Goal: Task Accomplishment & Management: Manage account settings

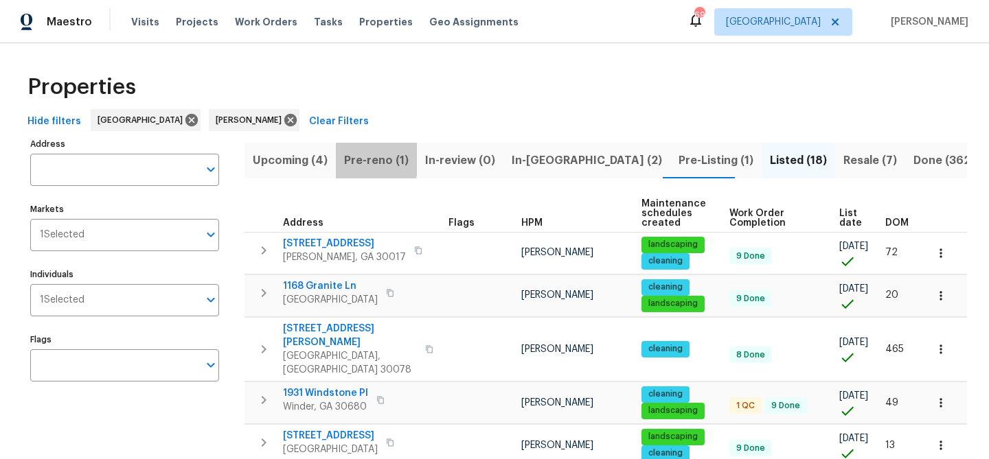
click at [363, 154] on span "Pre-reno (1)" at bounding box center [376, 160] width 65 height 19
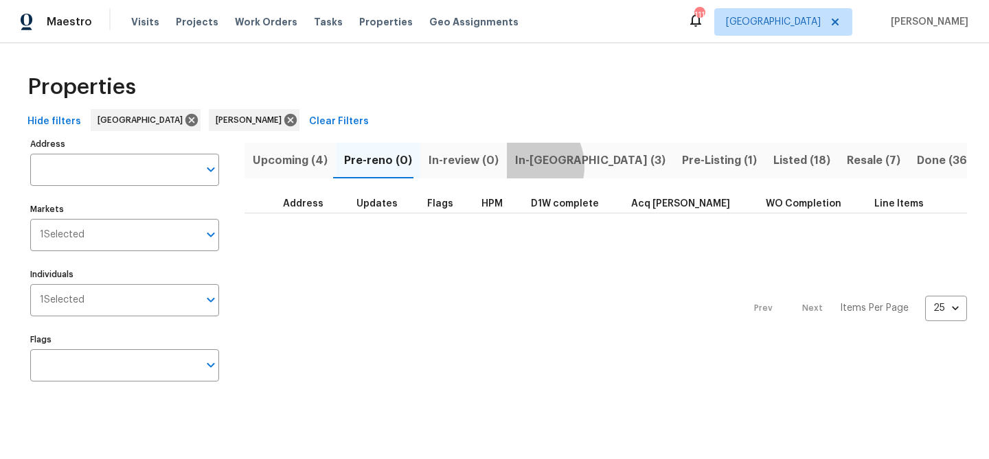
click at [515, 166] on span "In-reno (3)" at bounding box center [590, 160] width 150 height 19
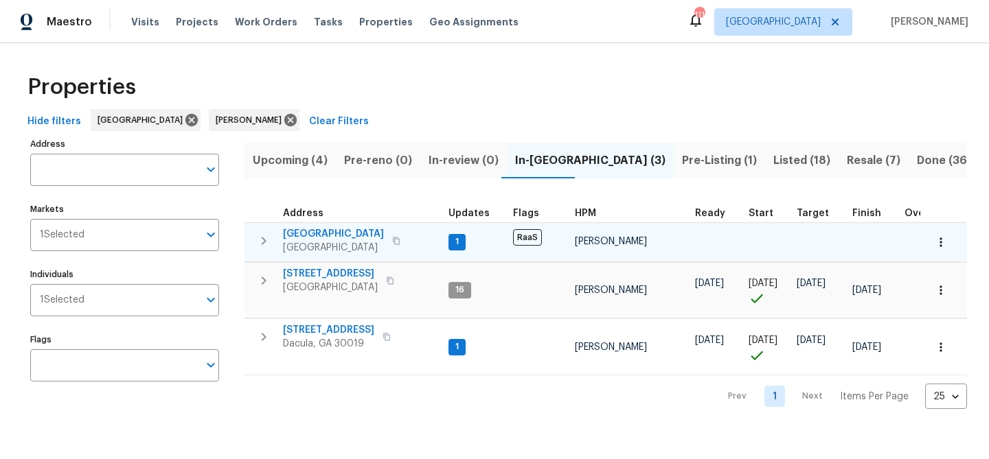
click at [324, 234] on span "3877 Trenton Dr" at bounding box center [333, 234] width 101 height 14
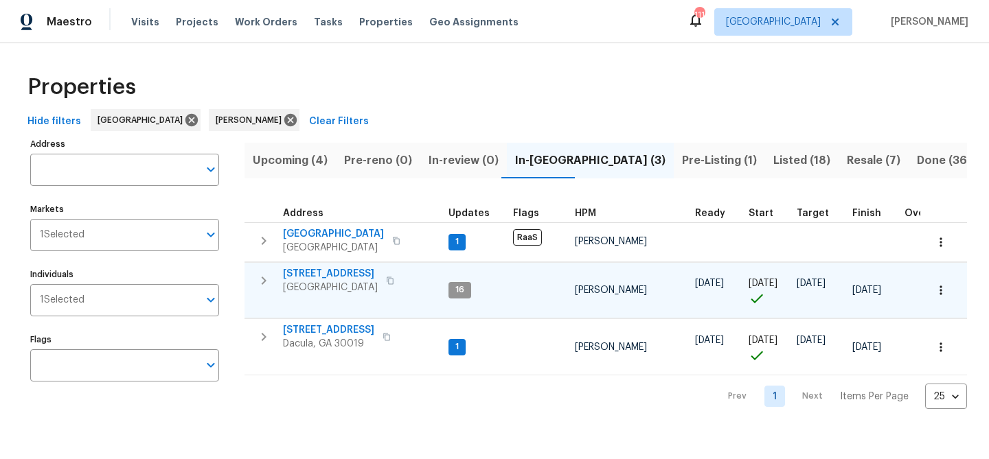
click at [339, 268] on span "[STREET_ADDRESS]" at bounding box center [330, 274] width 95 height 14
click at [313, 277] on span "[STREET_ADDRESS]" at bounding box center [330, 274] width 95 height 14
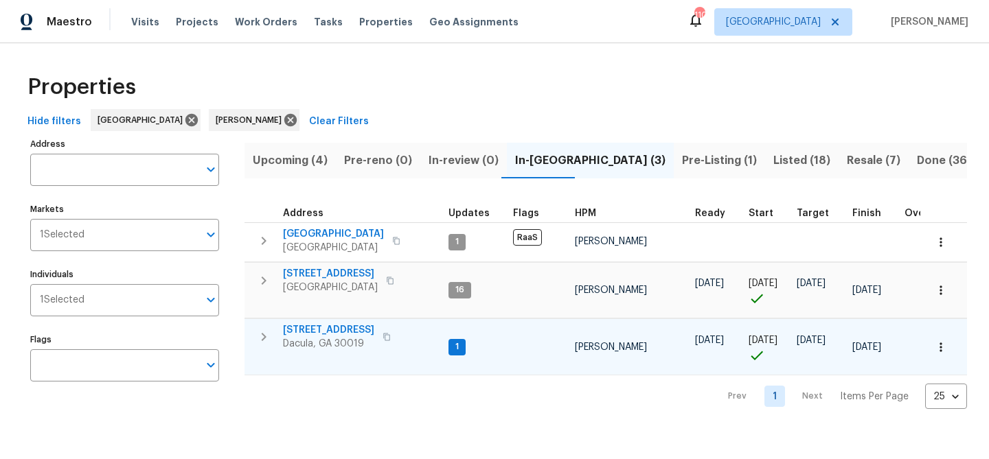
click at [337, 333] on span "1476 Rolling View Way" at bounding box center [328, 330] width 91 height 14
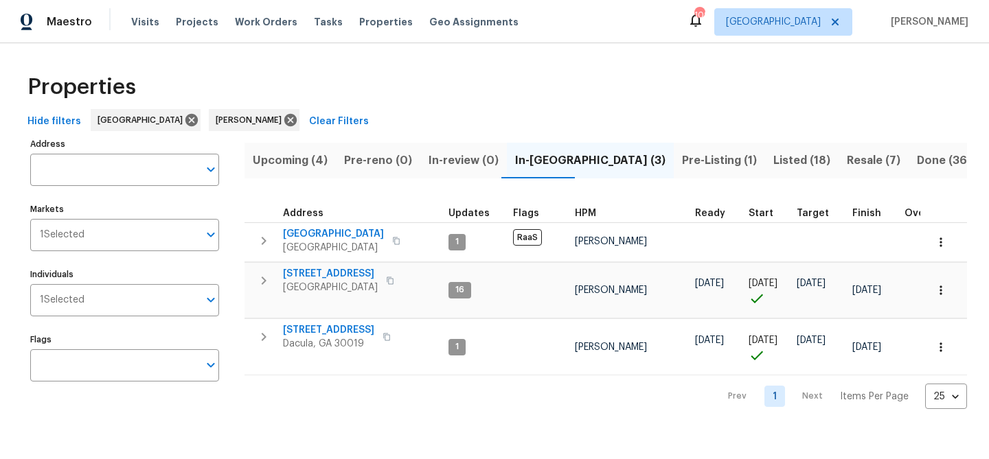
click at [286, 160] on span "Upcoming (4)" at bounding box center [290, 160] width 75 height 19
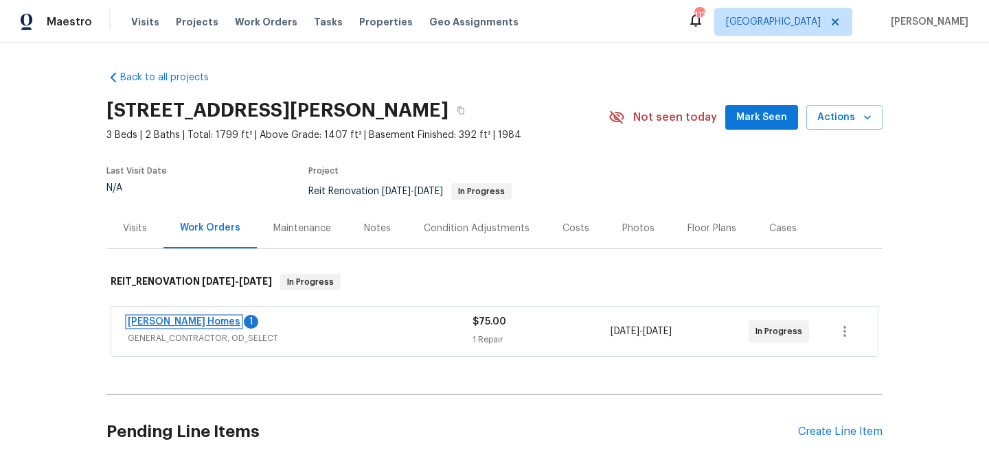
click at [170, 321] on link "Therrien Homes" at bounding box center [184, 322] width 113 height 10
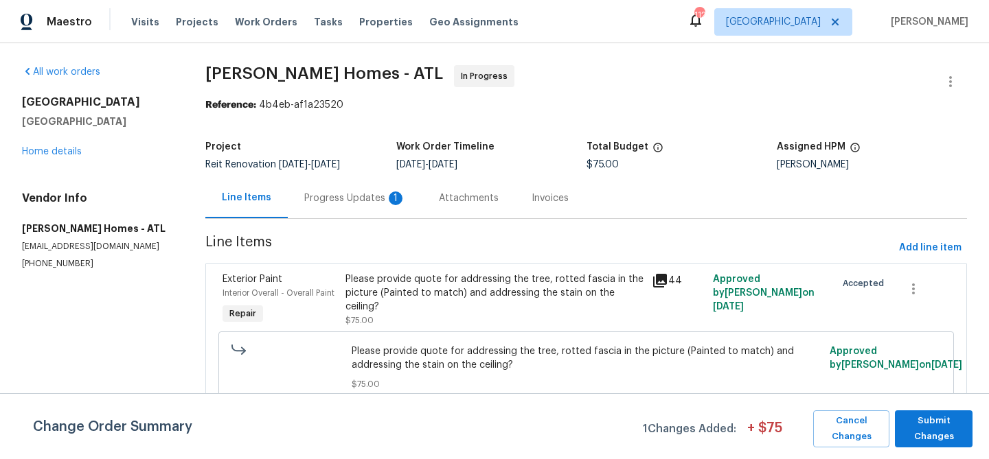
click at [328, 194] on div "Progress Updates 1" at bounding box center [355, 199] width 102 height 14
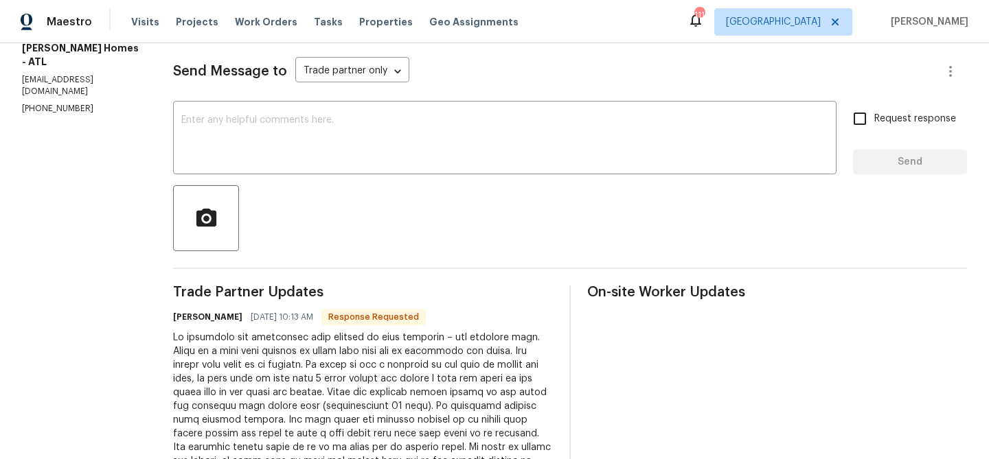
scroll to position [170, 0]
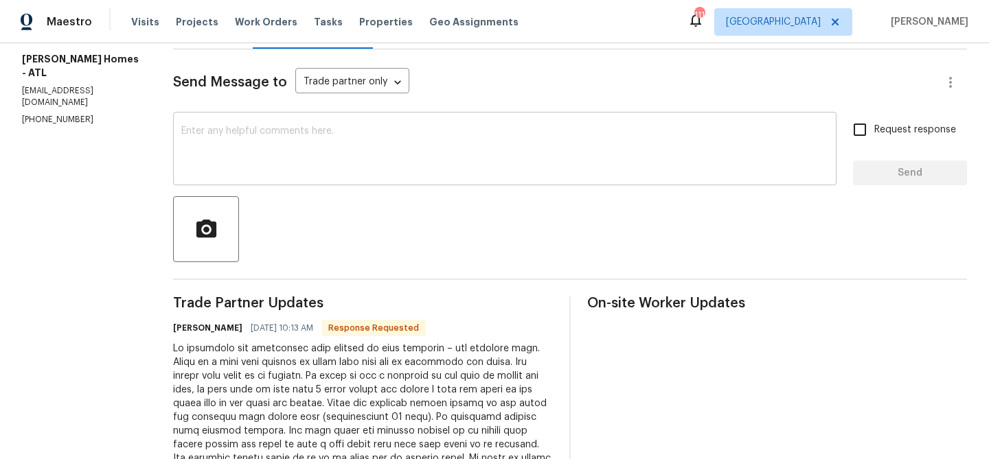
click at [246, 139] on textarea at bounding box center [504, 150] width 647 height 48
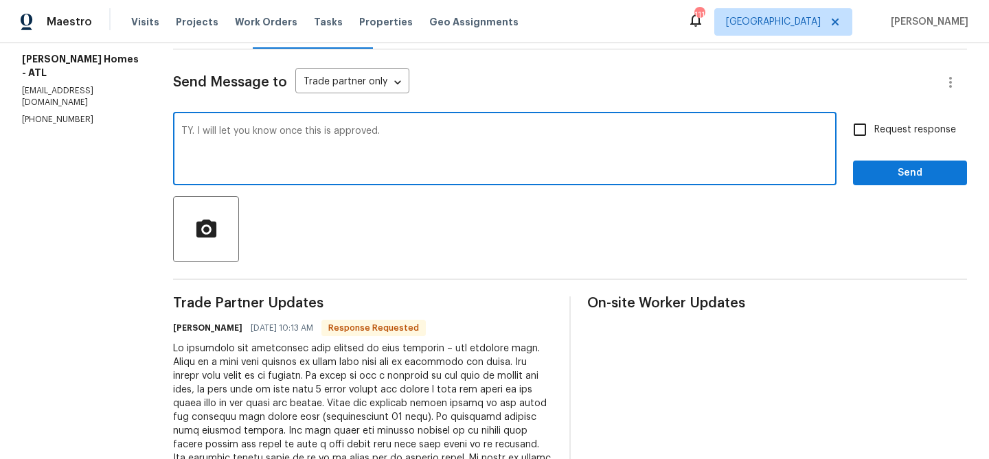
type textarea "TY. I will let you know once this is approved."
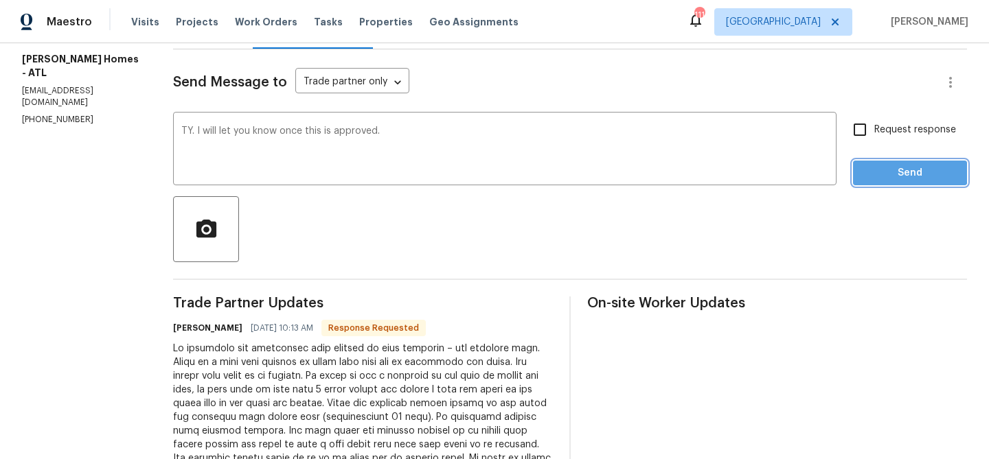
click at [890, 171] on span "Send" at bounding box center [910, 173] width 92 height 17
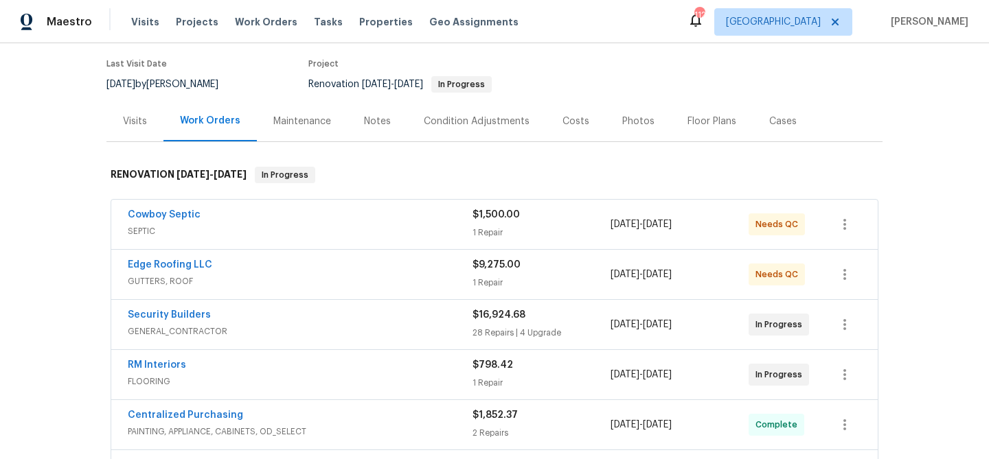
scroll to position [109, 0]
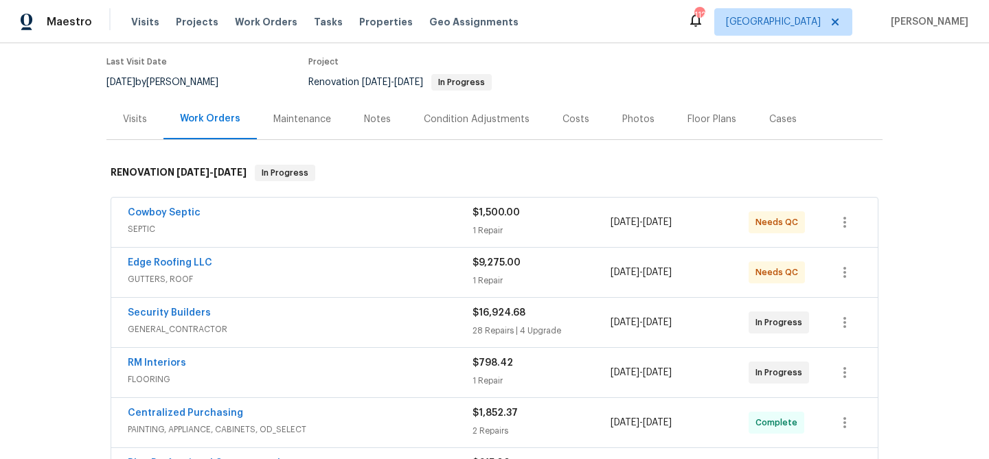
click at [275, 203] on div "Cowboy Septic SEPTIC $1,500.00 1 Repair [DATE] - [DATE] Needs QC" at bounding box center [494, 222] width 766 height 49
click at [185, 215] on link "Cowboy Septic" at bounding box center [164, 213] width 73 height 10
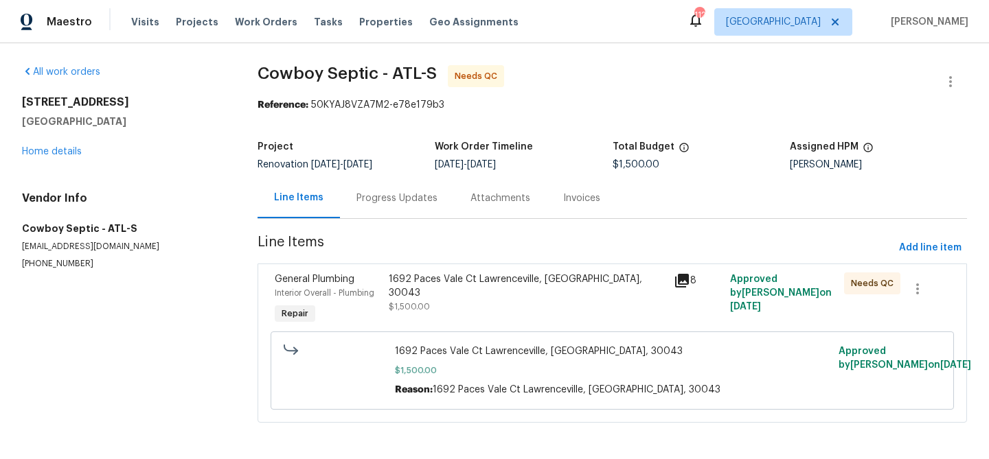
click at [368, 196] on div "Progress Updates" at bounding box center [396, 199] width 81 height 14
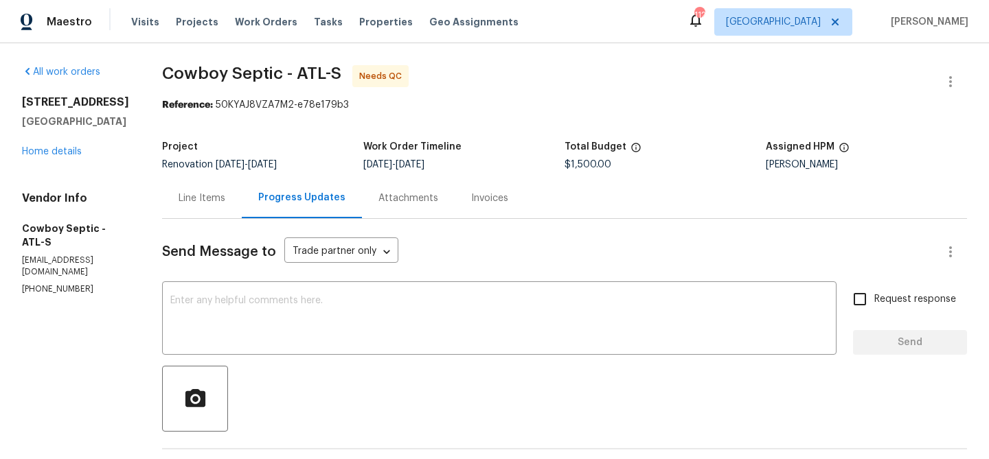
click at [189, 188] on div "Line Items" at bounding box center [202, 198] width 80 height 41
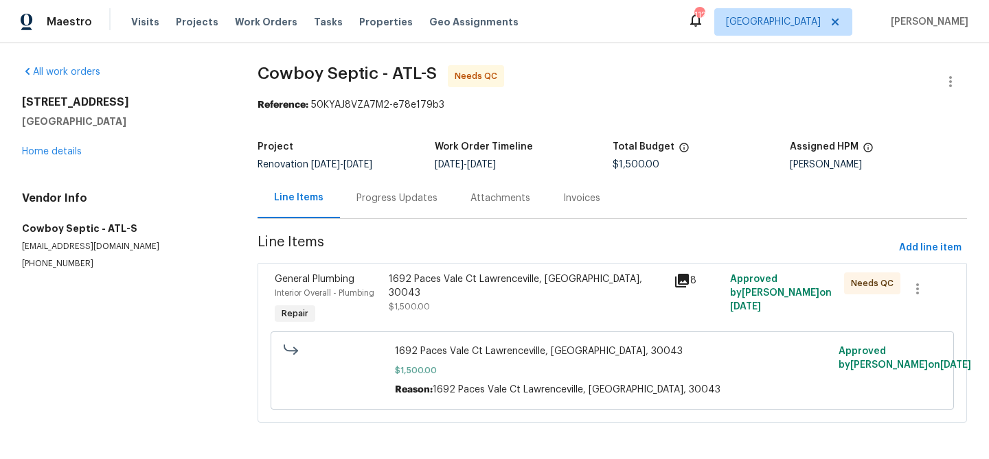
click at [623, 304] on div "1692 Paces Vale Ct Lawrenceville, GA, 30043 $1,500.00" at bounding box center [527, 299] width 284 height 63
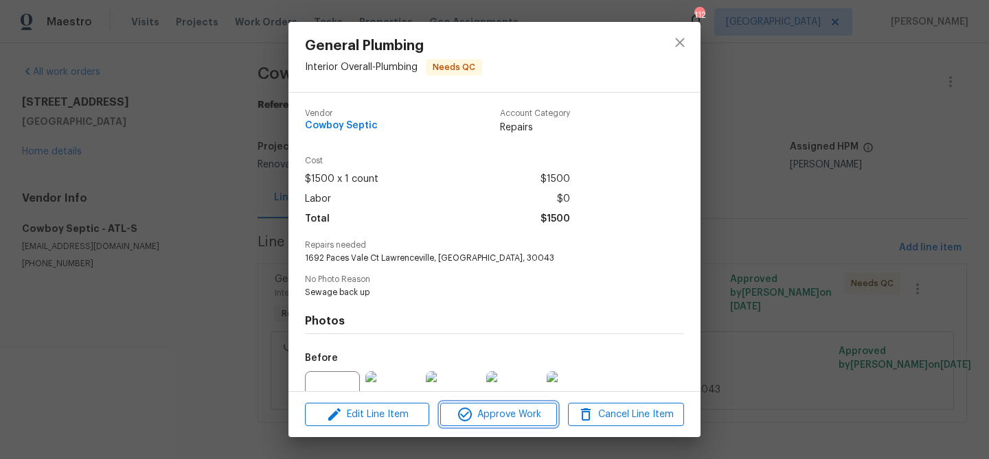
click at [524, 412] on span "Approve Work" at bounding box center [498, 414] width 108 height 17
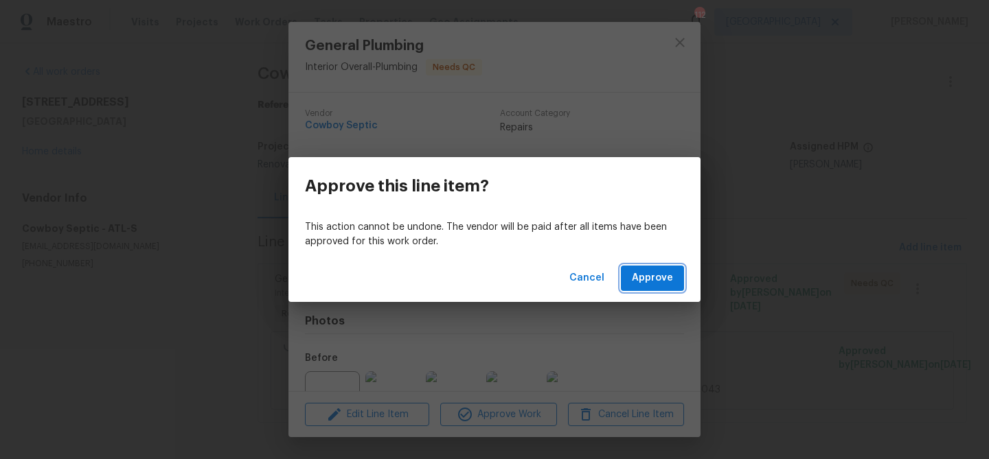
click at [647, 285] on span "Approve" at bounding box center [652, 278] width 41 height 17
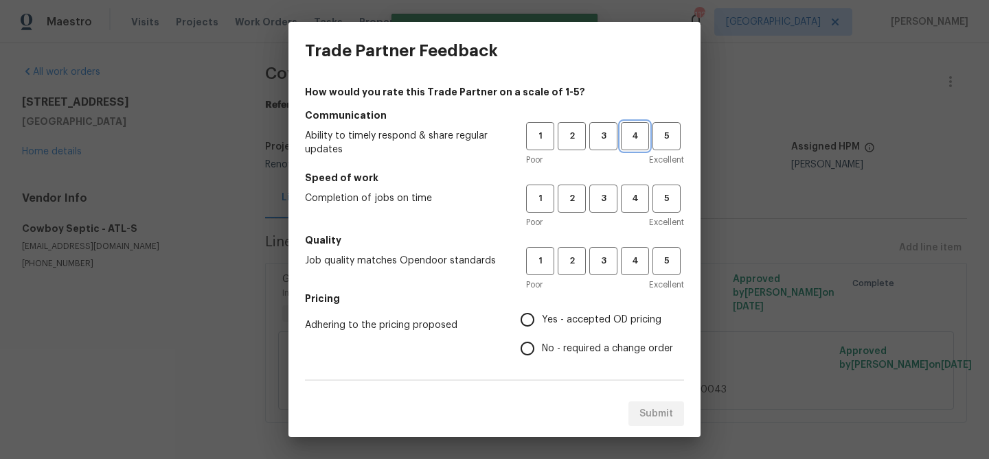
click at [630, 135] on span "4" at bounding box center [634, 136] width 25 height 16
click at [636, 198] on span "4" at bounding box center [634, 199] width 25 height 16
click at [637, 254] on span "4" at bounding box center [634, 261] width 25 height 16
click at [561, 317] on span "Yes - accepted OD pricing" at bounding box center [601, 320] width 119 height 14
click at [542, 317] on input "Yes - accepted OD pricing" at bounding box center [527, 320] width 29 height 29
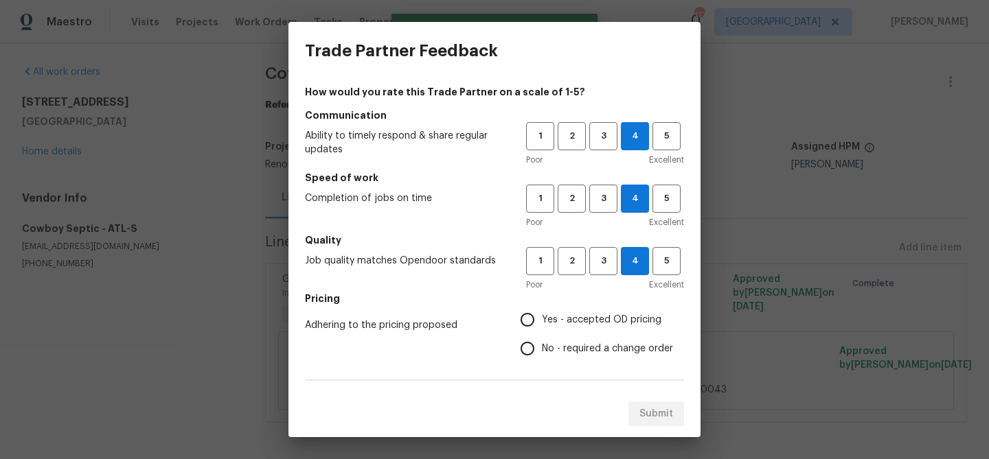
radio input "true"
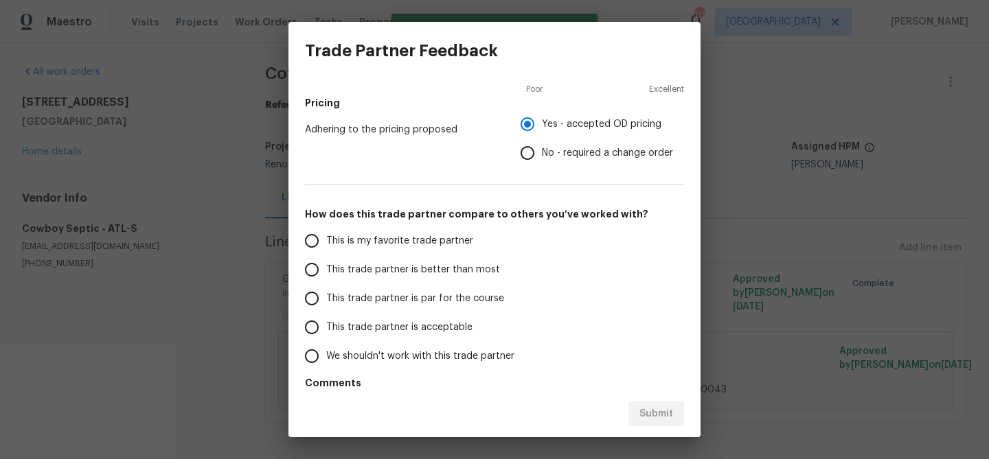
scroll to position [200, 0]
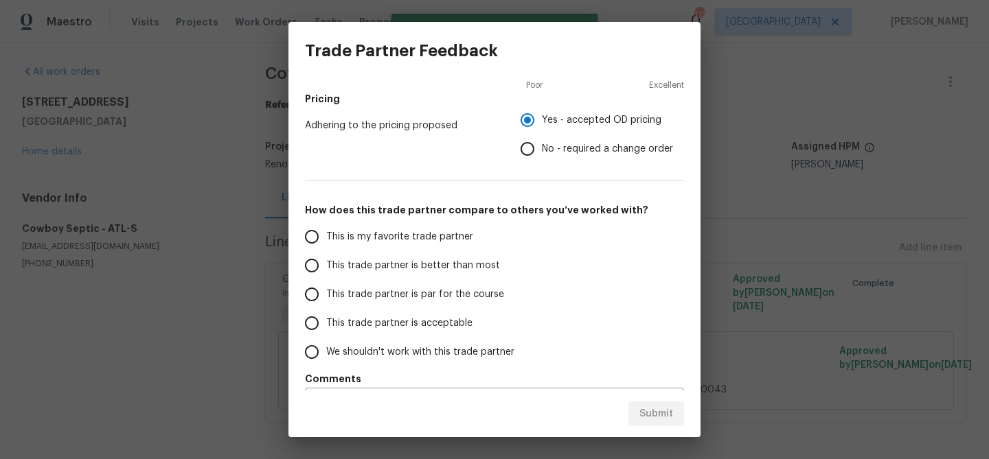
click at [452, 259] on span "This trade partner is better than most" at bounding box center [413, 266] width 174 height 14
click at [326, 258] on input "This trade partner is better than most" at bounding box center [311, 265] width 29 height 29
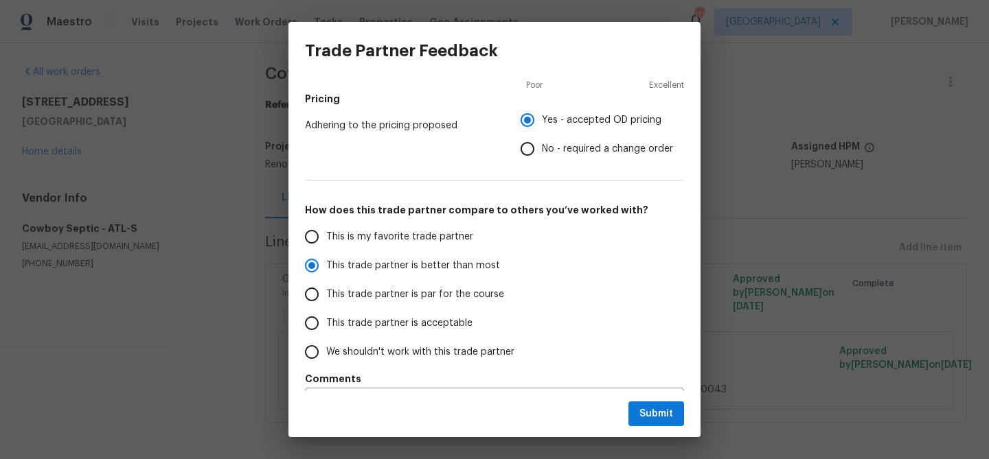
scroll to position [238, 0]
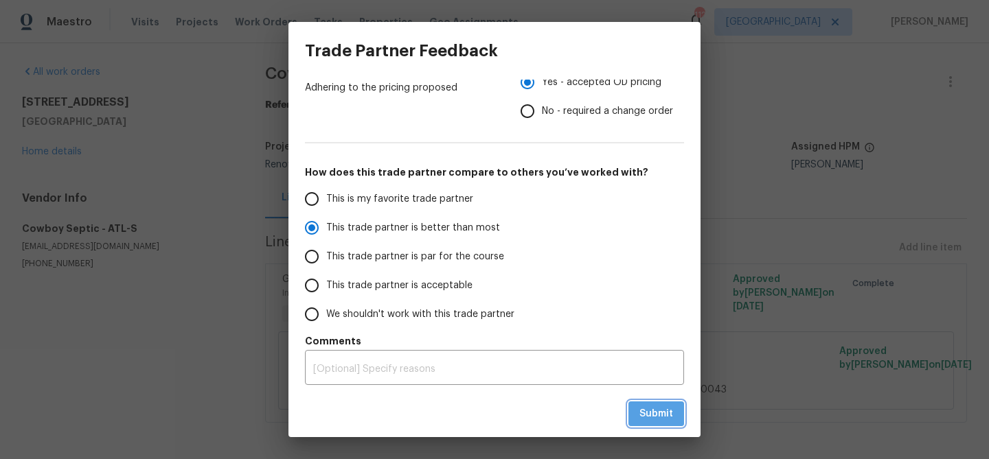
click at [664, 414] on span "Submit" at bounding box center [656, 414] width 34 height 17
radio input "true"
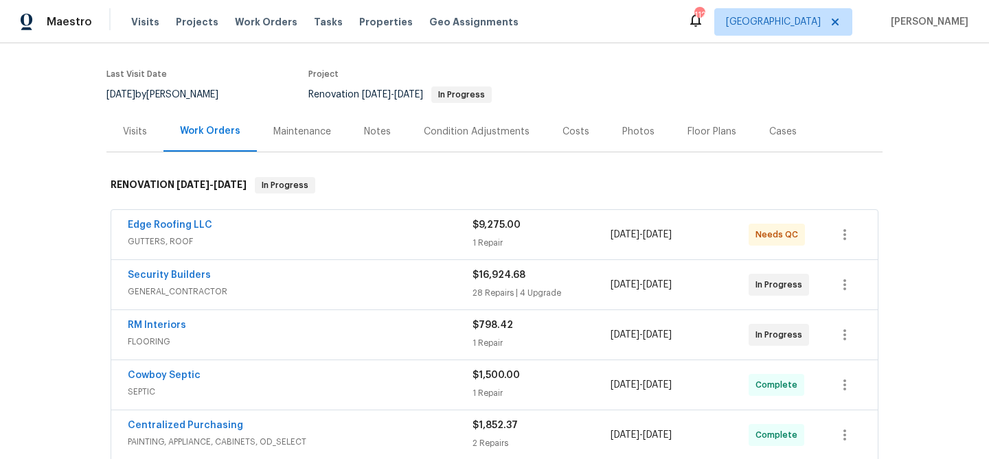
scroll to position [121, 0]
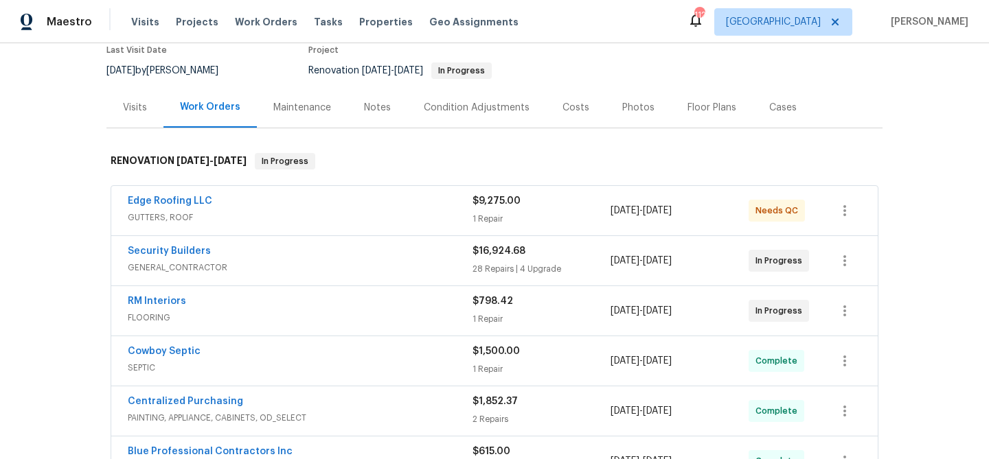
click at [370, 106] on div "Notes" at bounding box center [377, 108] width 27 height 14
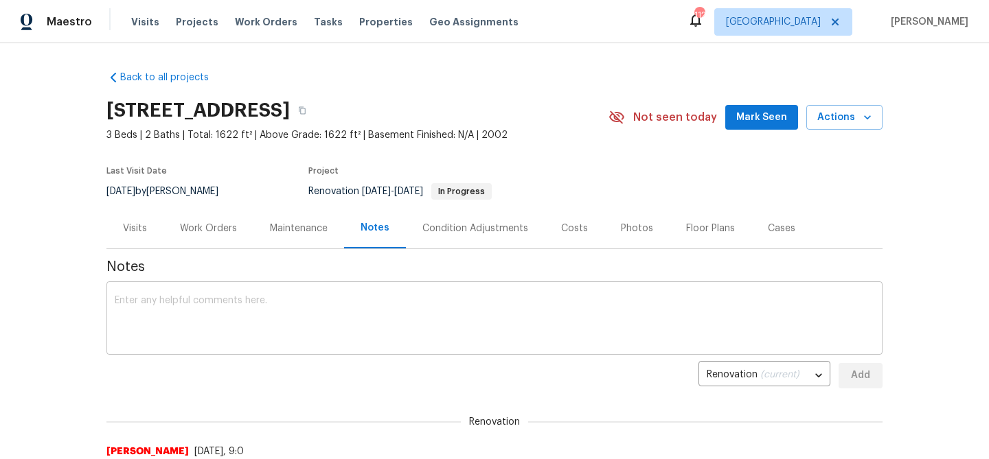
click at [218, 325] on textarea at bounding box center [494, 320] width 759 height 48
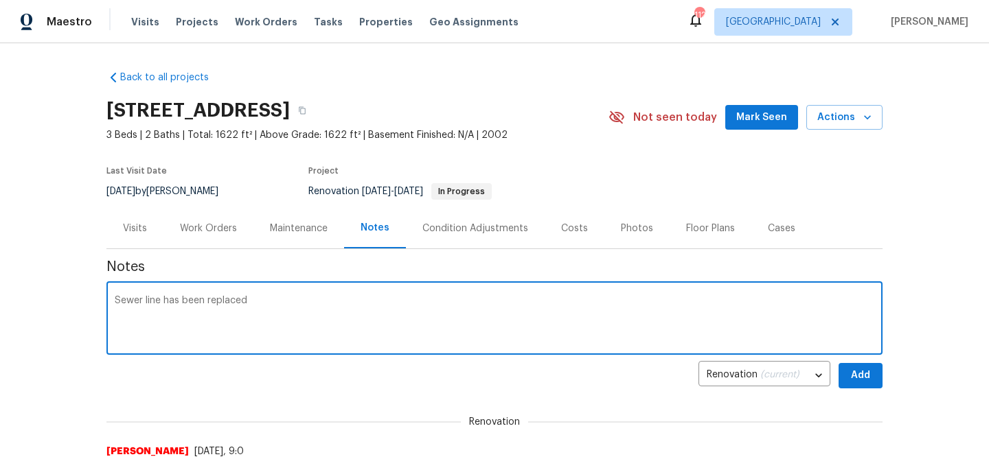
type textarea "Sewer line has been replaced"
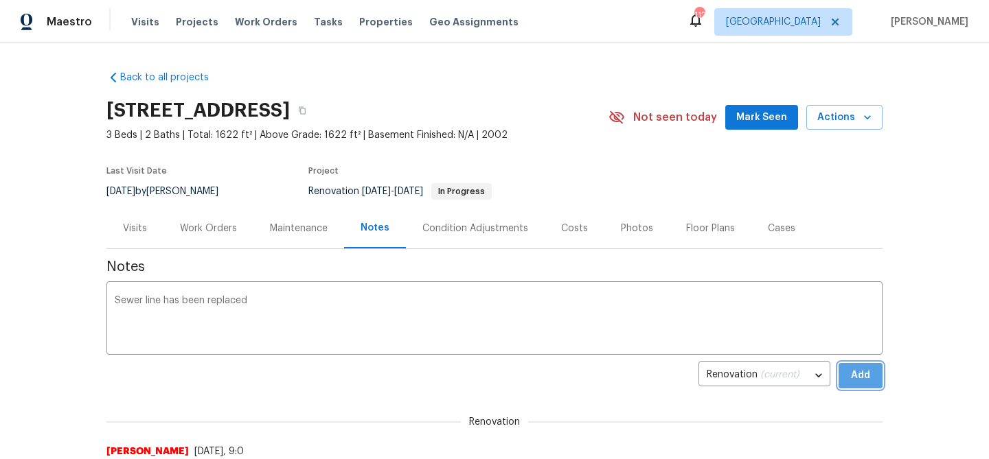
click at [864, 378] on span "Add" at bounding box center [860, 375] width 22 height 17
click at [762, 115] on span "Mark Seen" at bounding box center [761, 117] width 51 height 17
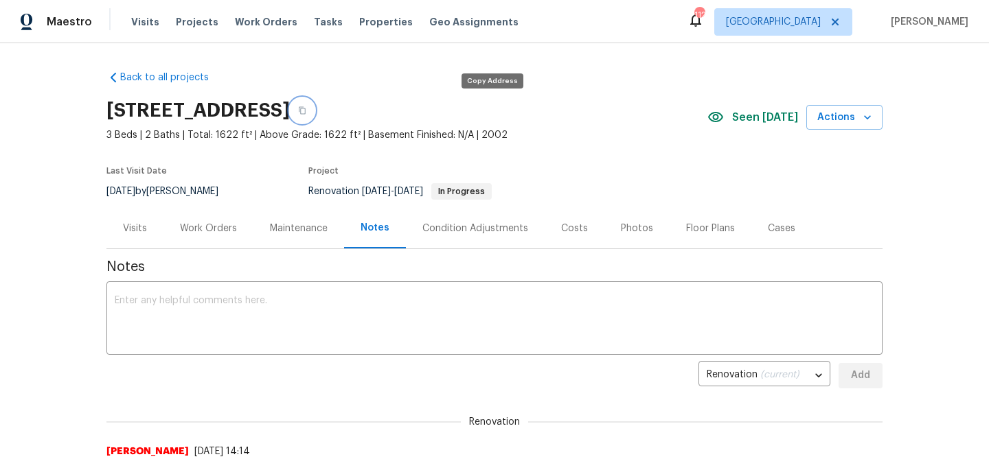
click at [306, 110] on icon "button" at bounding box center [302, 110] width 8 height 8
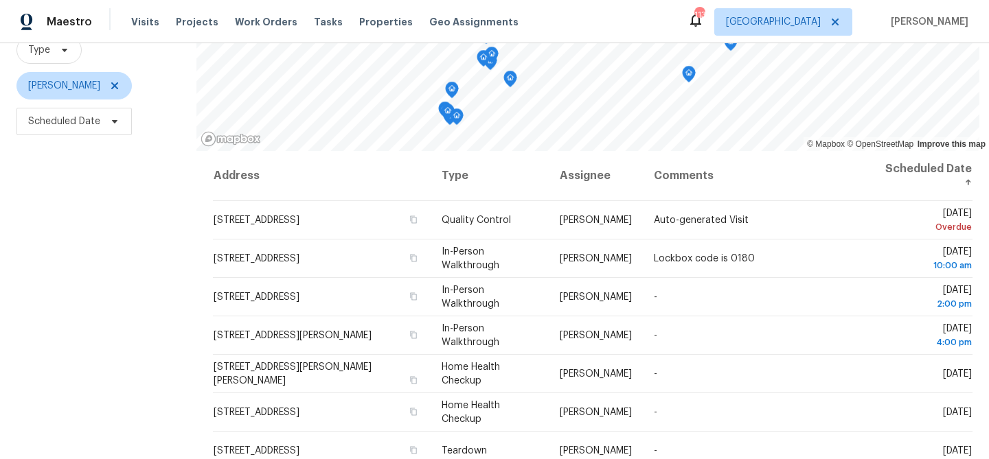
scroll to position [198, 0]
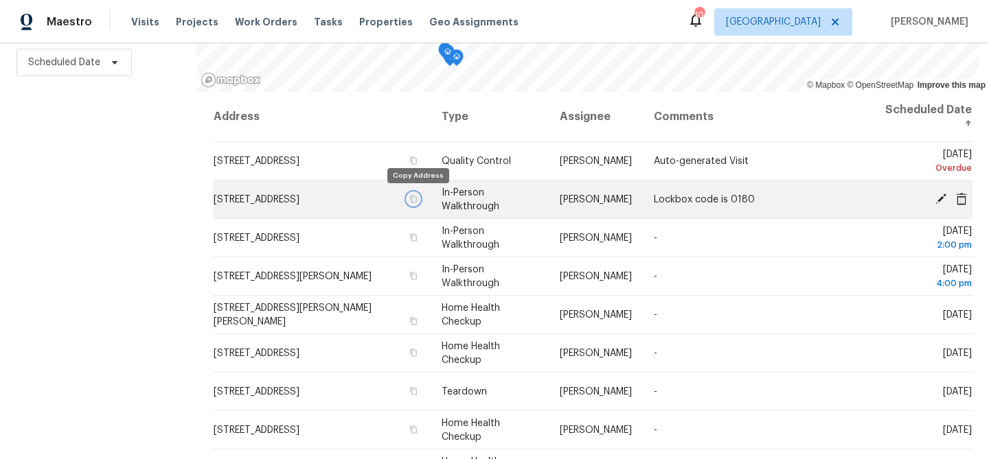
click at [417, 200] on icon "button" at bounding box center [413, 199] width 8 height 8
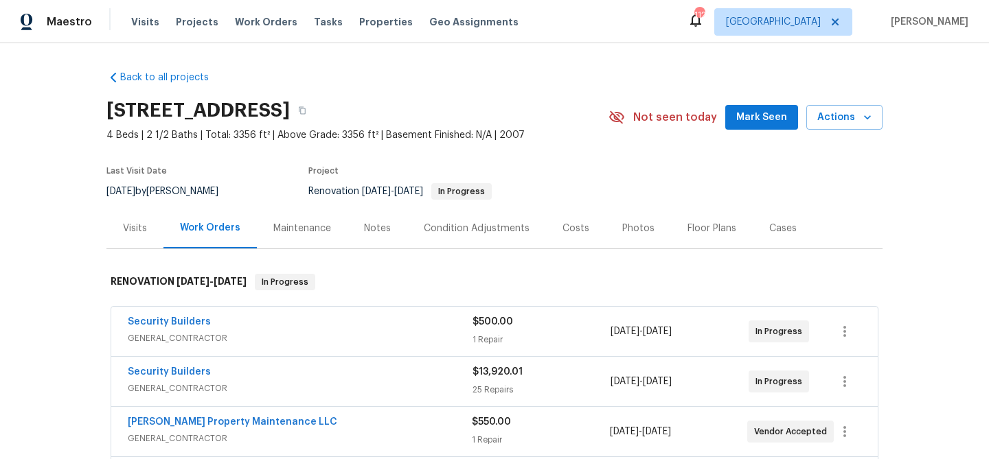
click at [749, 101] on div "1476 Rolling View Way, Dacula, GA 30019 4 Beds | 2 1/2 Baths | Total: 3356 ft² …" at bounding box center [494, 117] width 776 height 49
click at [746, 111] on span "Mark Seen" at bounding box center [761, 117] width 51 height 17
click at [115, 231] on div "Visits" at bounding box center [134, 228] width 57 height 41
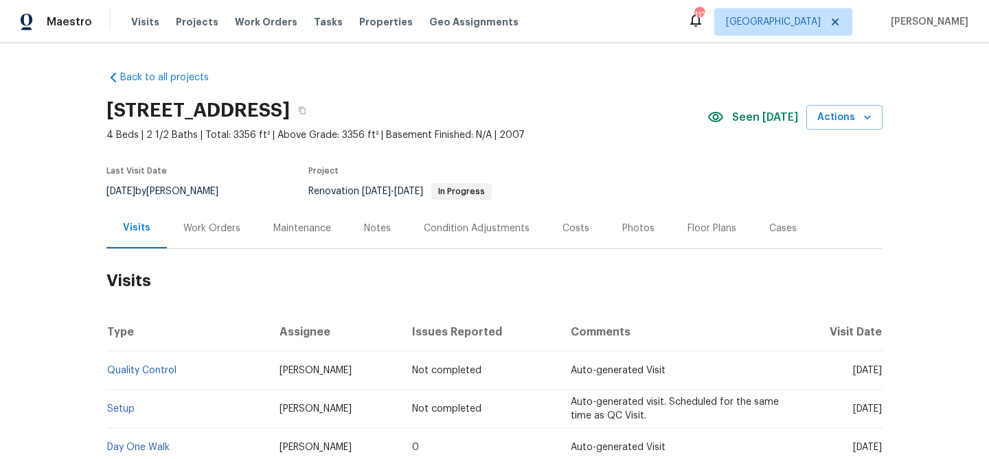
click at [356, 222] on div "Notes" at bounding box center [377, 228] width 60 height 41
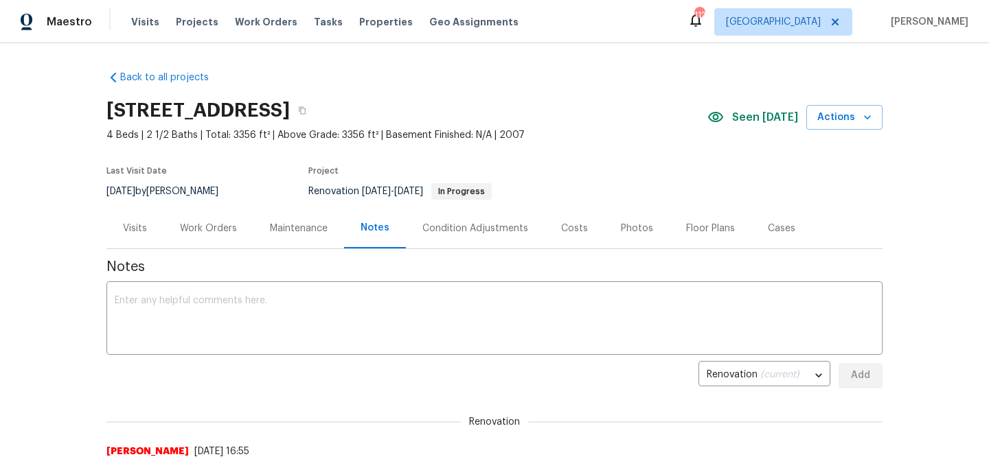
click at [234, 227] on div "Work Orders" at bounding box center [208, 229] width 57 height 14
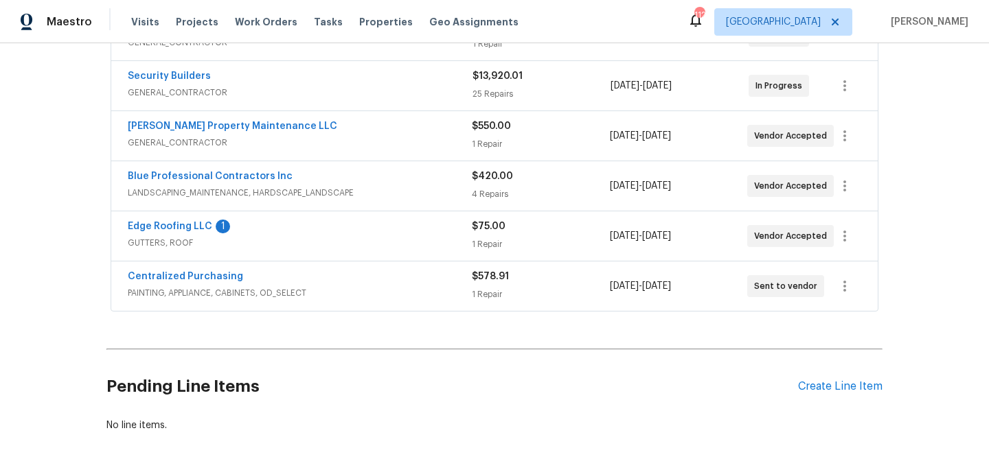
scroll to position [352, 0]
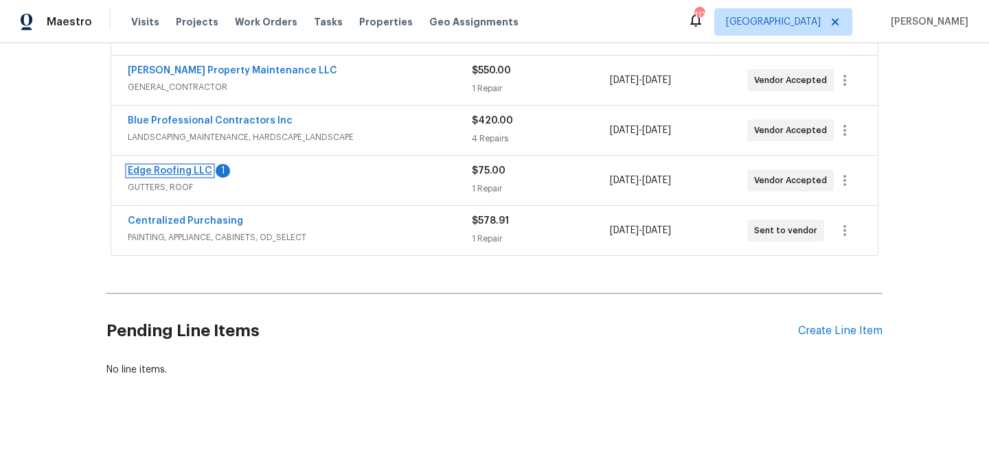
click at [177, 171] on link "Edge Roofing LLC" at bounding box center [170, 171] width 84 height 10
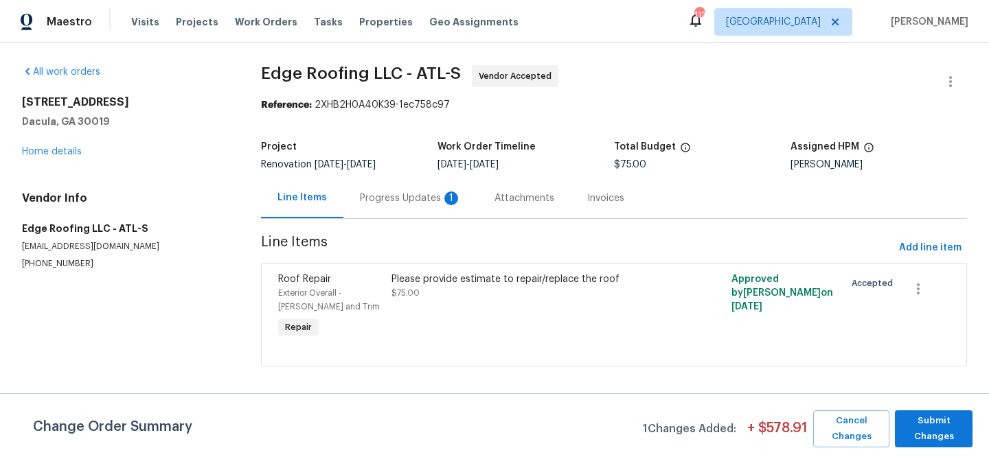
click at [391, 200] on div "Progress Updates 1" at bounding box center [411, 199] width 102 height 14
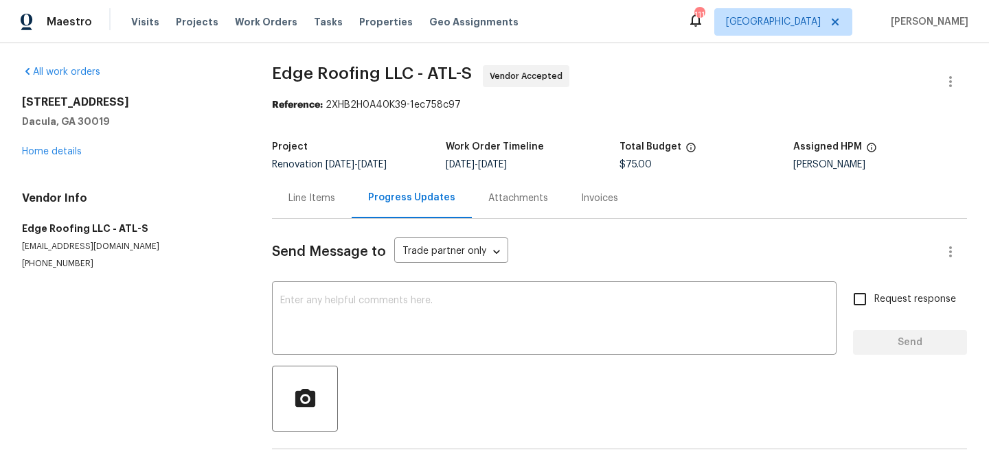
scroll to position [104, 0]
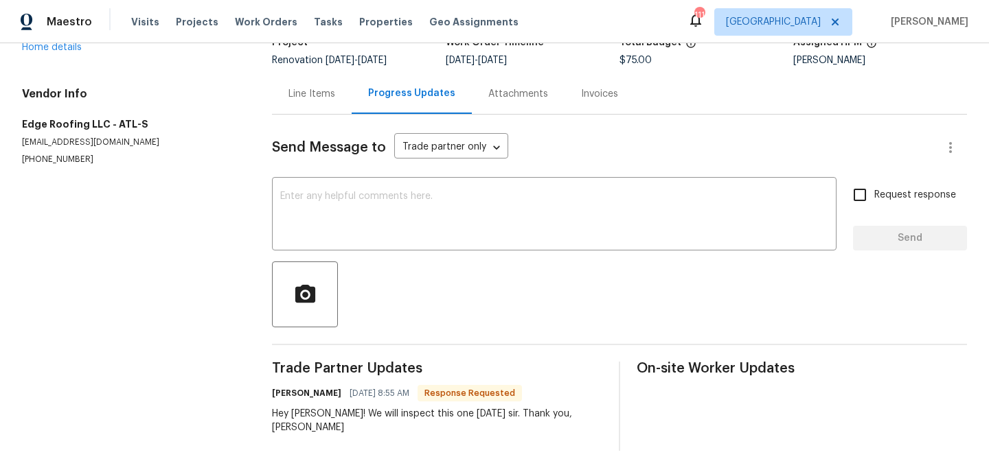
click at [413, 204] on textarea at bounding box center [554, 216] width 548 height 48
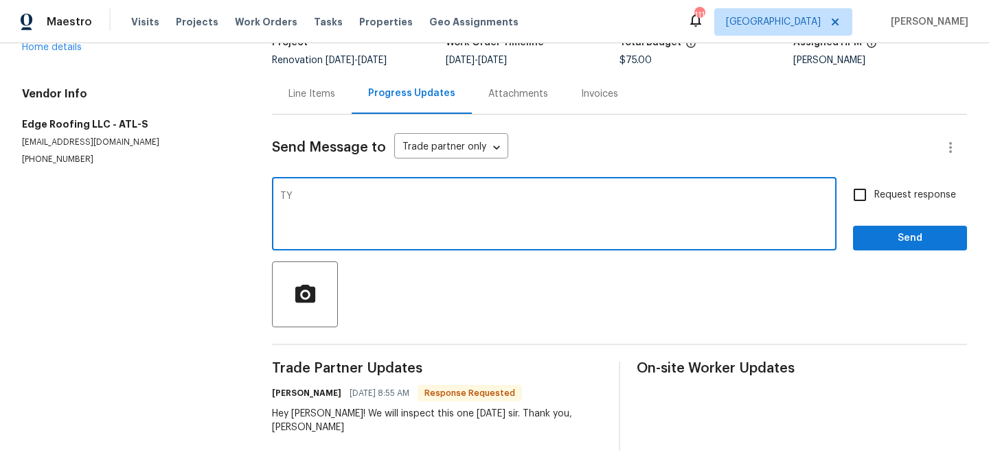
type textarea "TY"
click at [878, 233] on span "Send" at bounding box center [910, 238] width 92 height 17
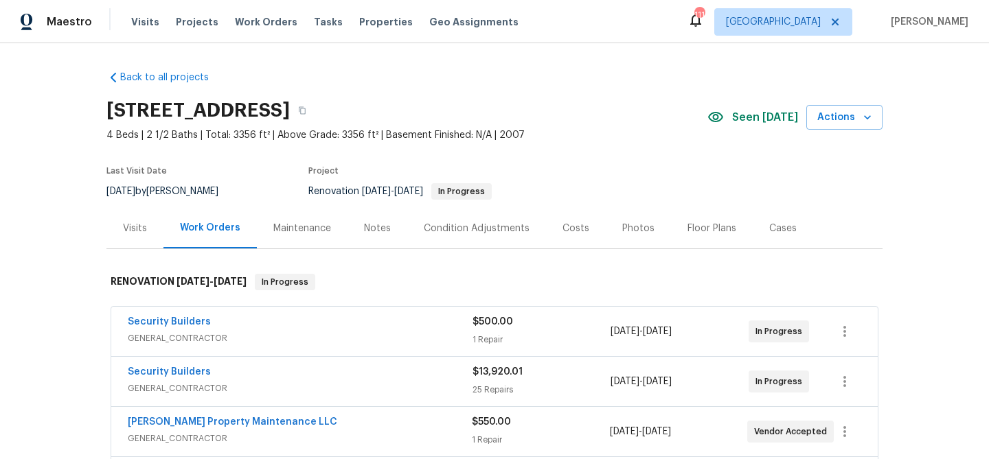
click at [365, 225] on div "Notes" at bounding box center [377, 229] width 27 height 14
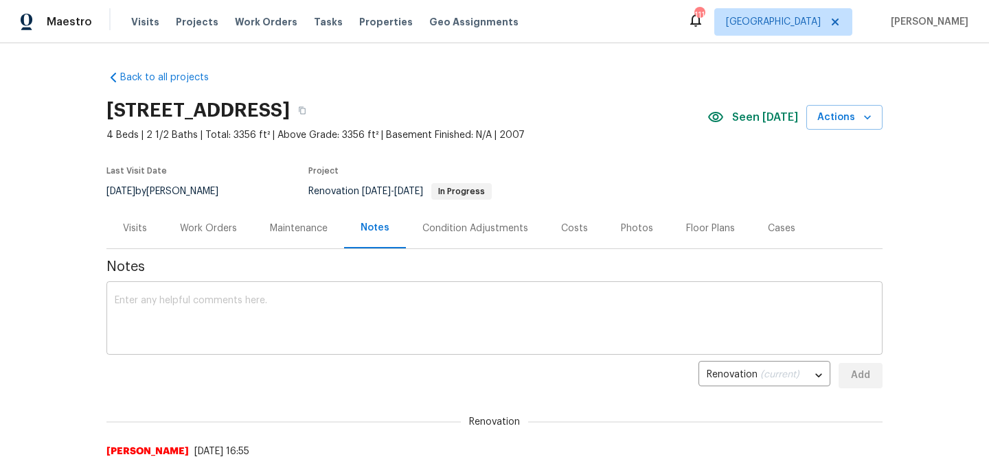
click at [321, 321] on textarea at bounding box center [494, 320] width 759 height 48
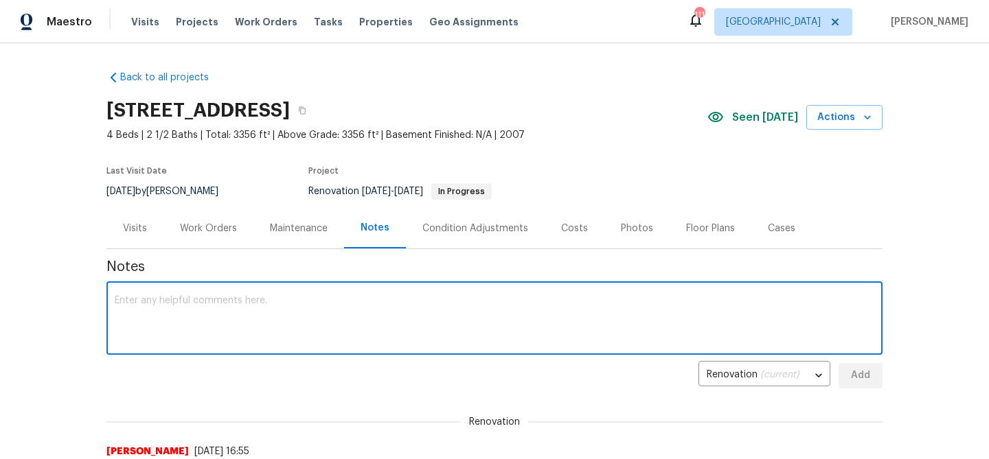
type textarea "T"
type textarea "Roof inspection is scheduled for today"
click at [872, 382] on button "Add" at bounding box center [860, 375] width 44 height 25
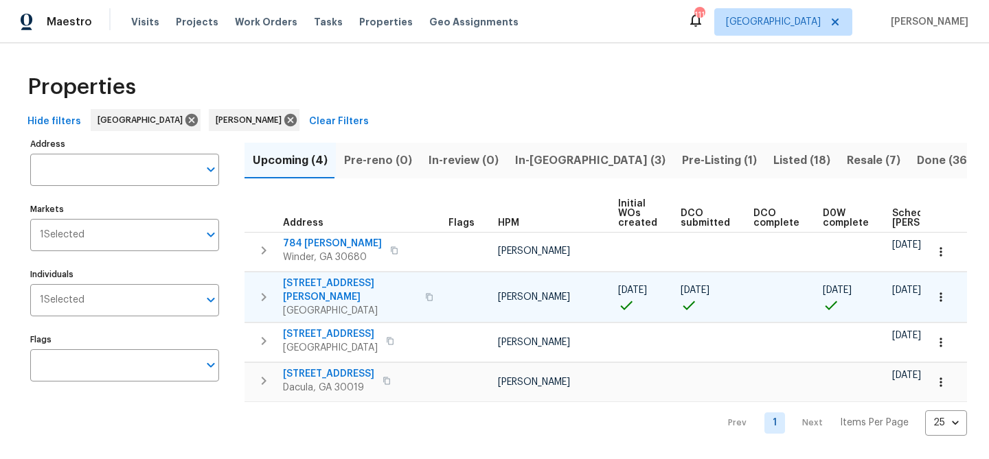
click at [349, 285] on span "401 Martin Field Ct" at bounding box center [350, 290] width 134 height 27
click at [346, 284] on span "401 Martin Field Ct" at bounding box center [350, 290] width 134 height 27
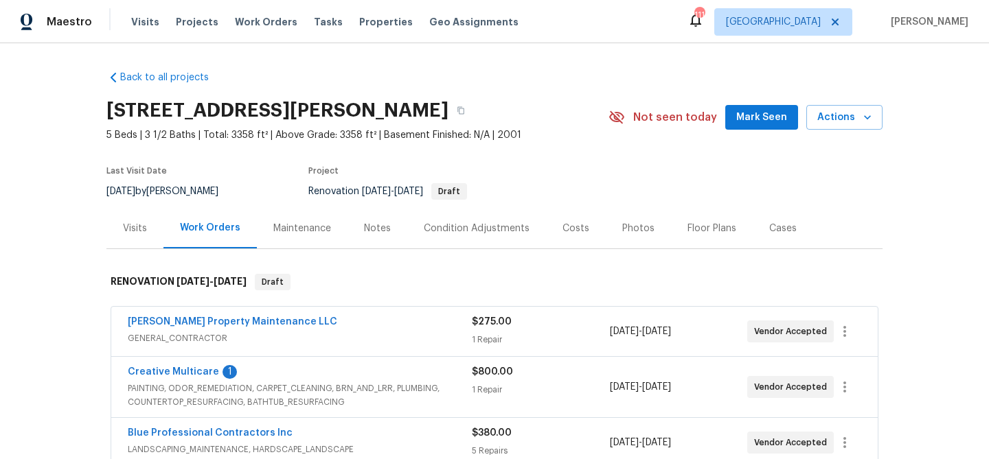
click at [748, 115] on span "Mark Seen" at bounding box center [761, 117] width 51 height 17
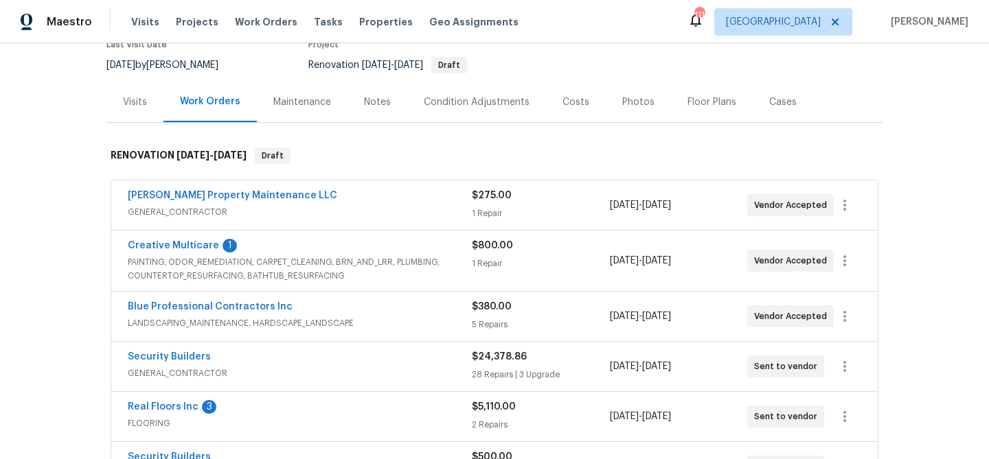
scroll to position [127, 0]
click at [198, 242] on link "Creative Multicare" at bounding box center [173, 245] width 91 height 10
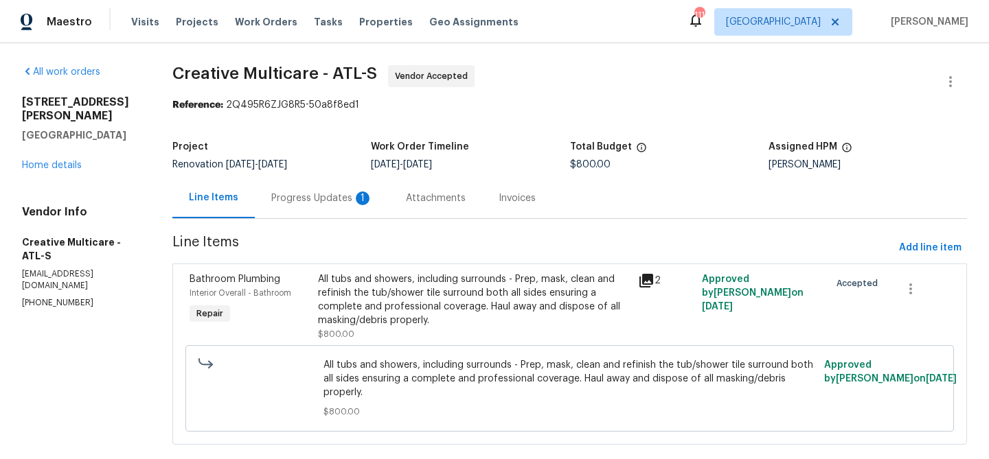
click at [312, 192] on div "Progress Updates 1" at bounding box center [322, 199] width 102 height 14
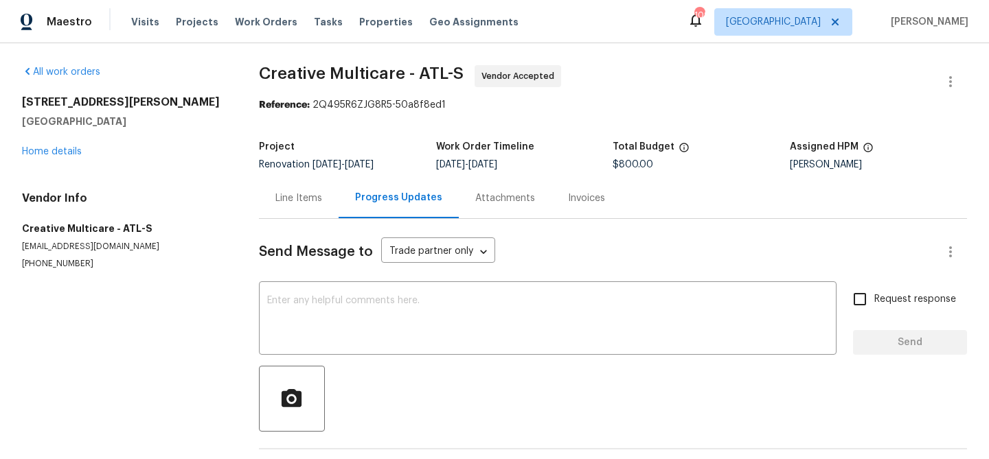
scroll to position [172, 0]
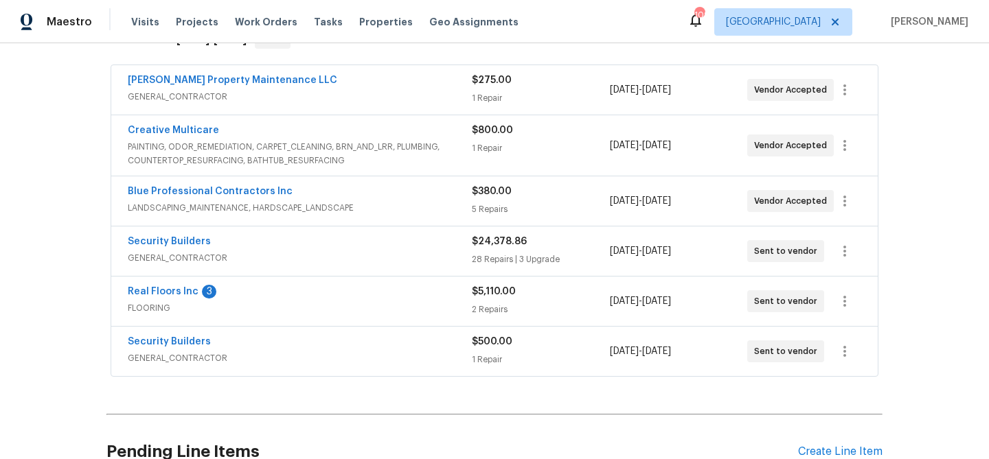
scroll to position [325, 0]
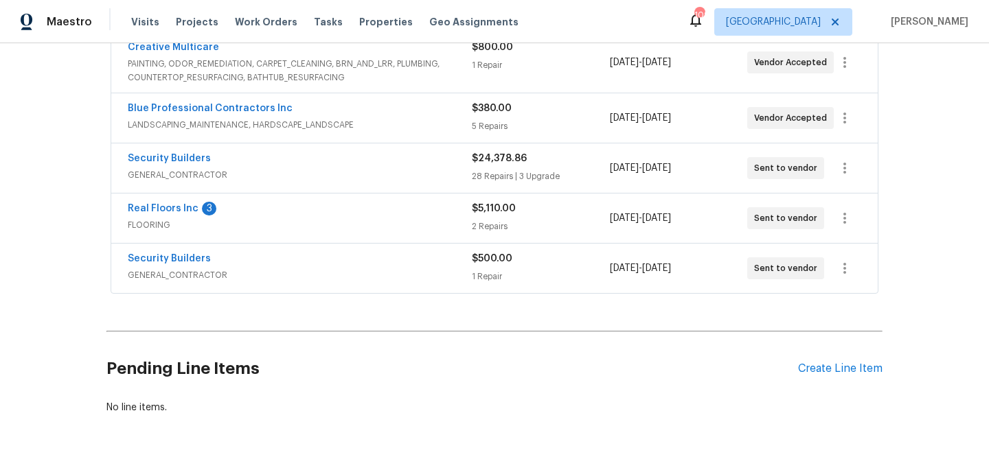
click at [185, 201] on div "Real Floors Inc 3 FLOORING $5,110.00 2 Repairs [DATE] - [DATE] Sent to vendor" at bounding box center [494, 218] width 766 height 49
click at [181, 211] on link "Real Floors Inc" at bounding box center [163, 209] width 71 height 10
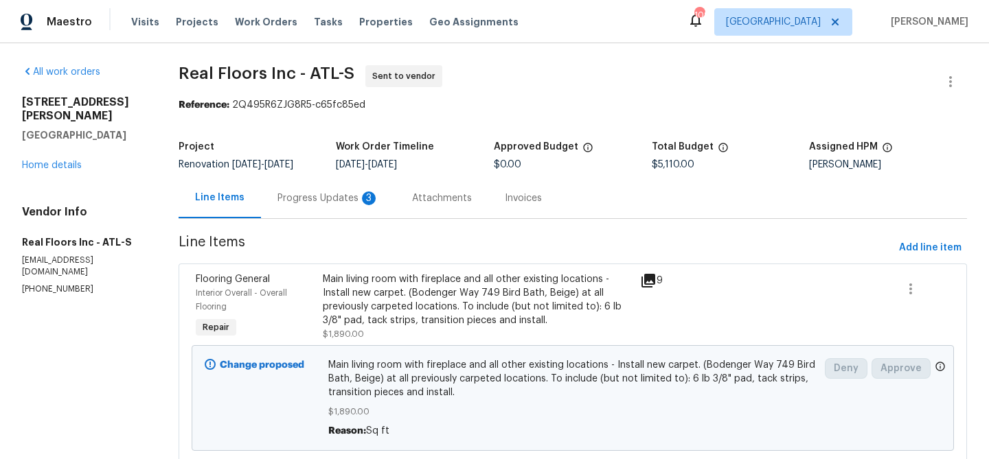
click at [326, 197] on div "Progress Updates 3" at bounding box center [328, 199] width 102 height 14
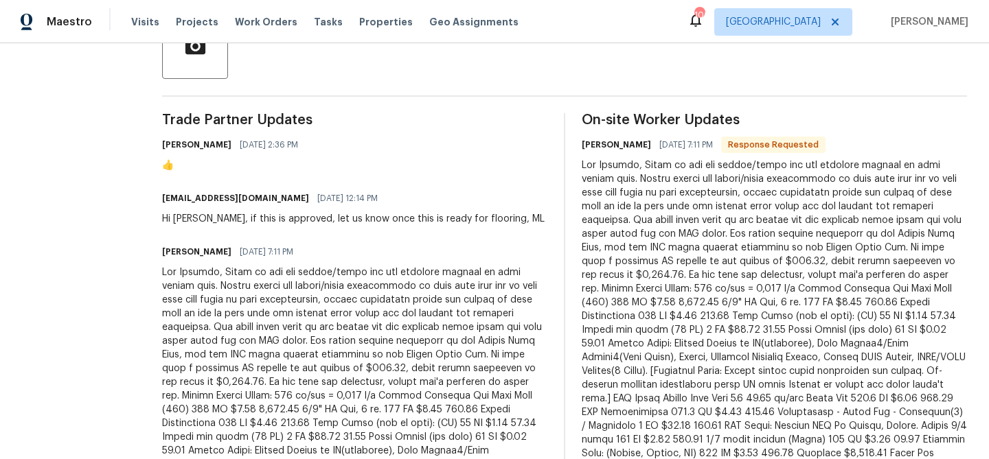
scroll to position [500, 0]
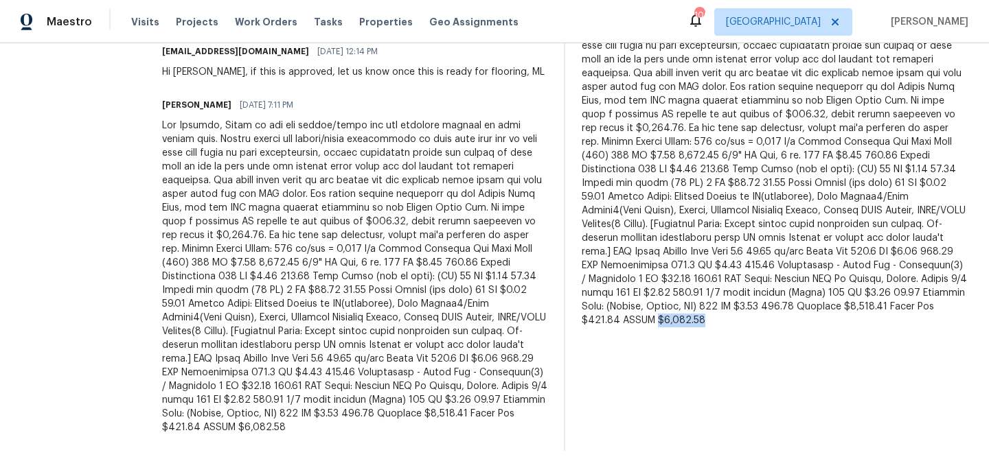
drag, startPoint x: 668, startPoint y: 306, endPoint x: 715, endPoint y: 306, distance: 46.7
click at [714, 307] on div at bounding box center [774, 170] width 385 height 316
copy div "$4,134.84"
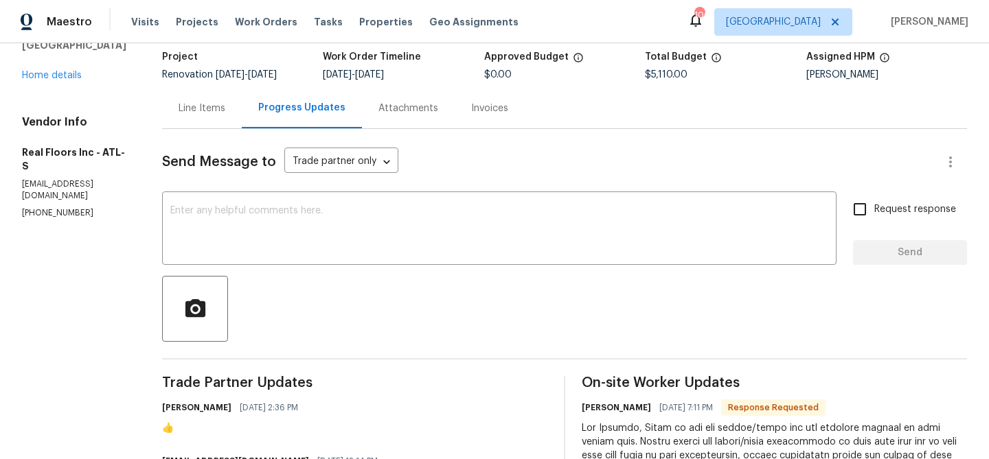
scroll to position [0, 0]
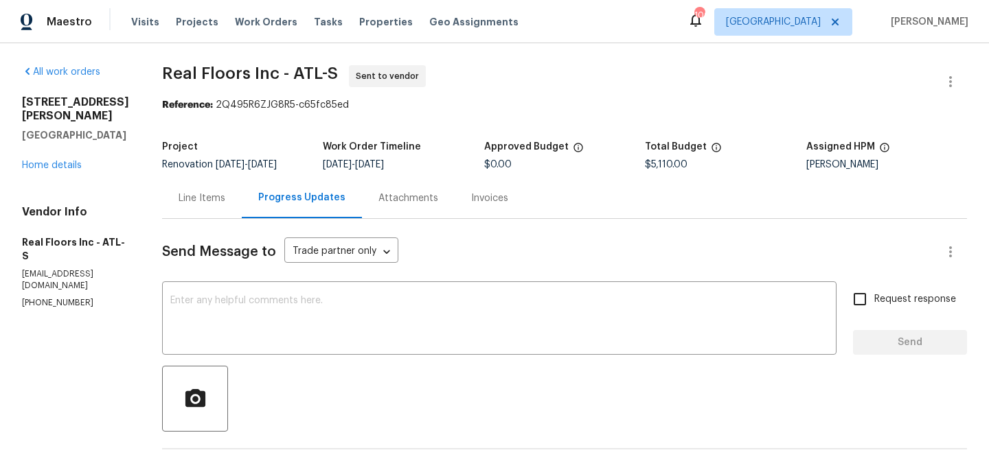
click at [174, 198] on div "Line Items" at bounding box center [202, 198] width 80 height 41
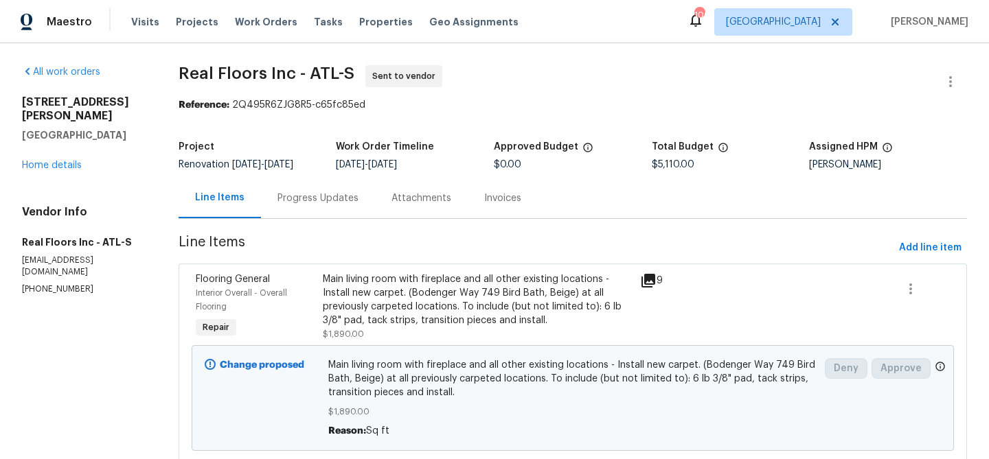
click at [340, 288] on div "Main living room with fireplace and all other existing locations - Install new …" at bounding box center [478, 300] width 310 height 55
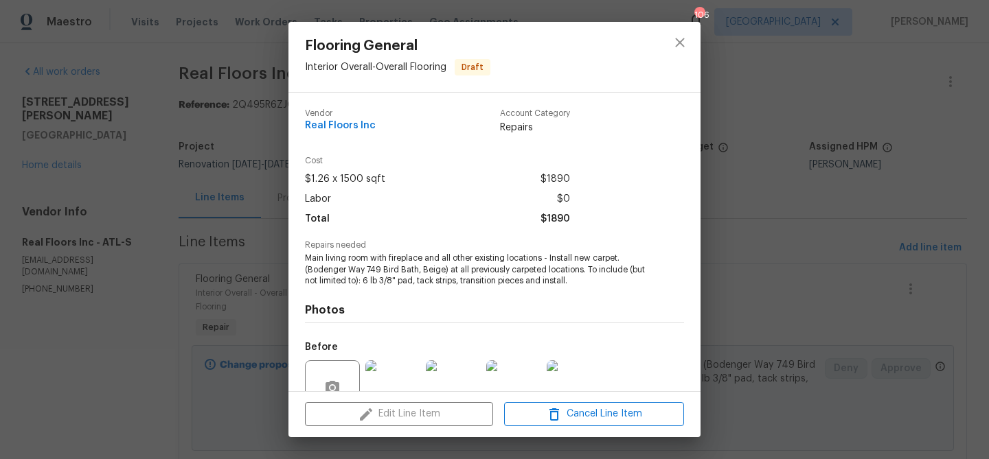
scroll to position [127, 0]
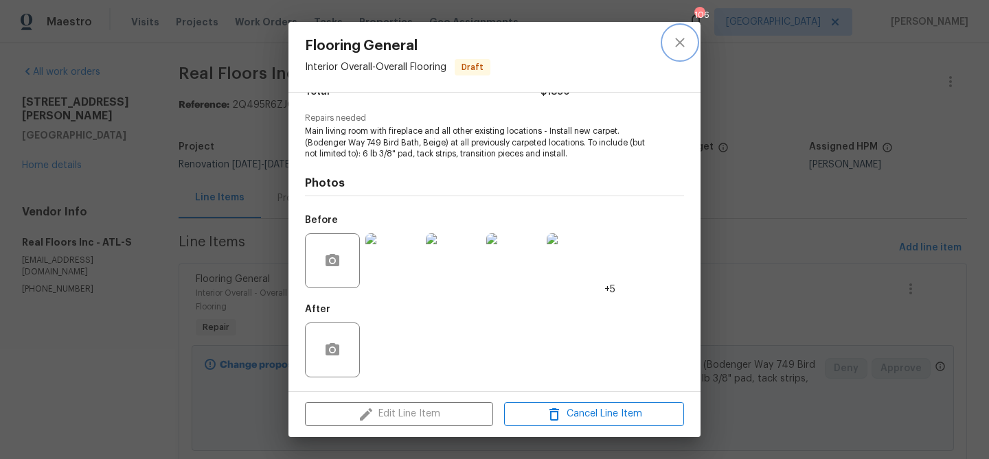
click at [679, 45] on icon "close" at bounding box center [680, 42] width 16 height 16
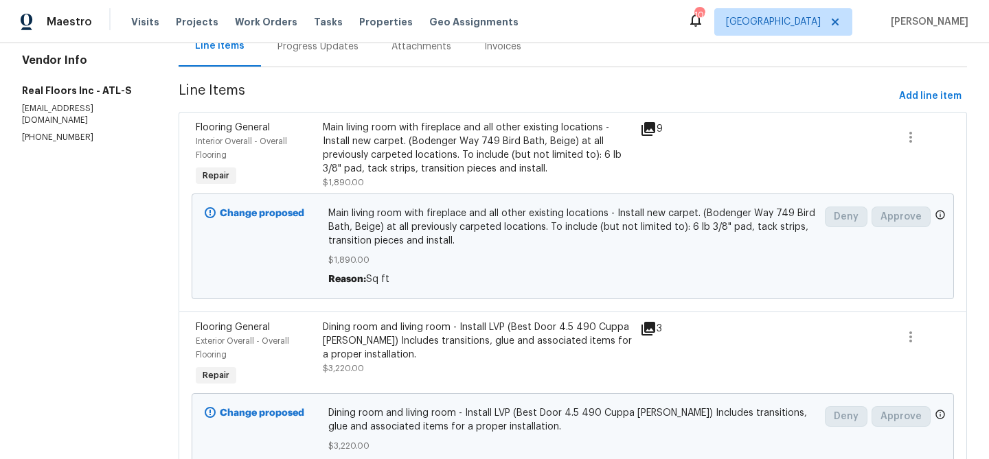
scroll to position [183, 0]
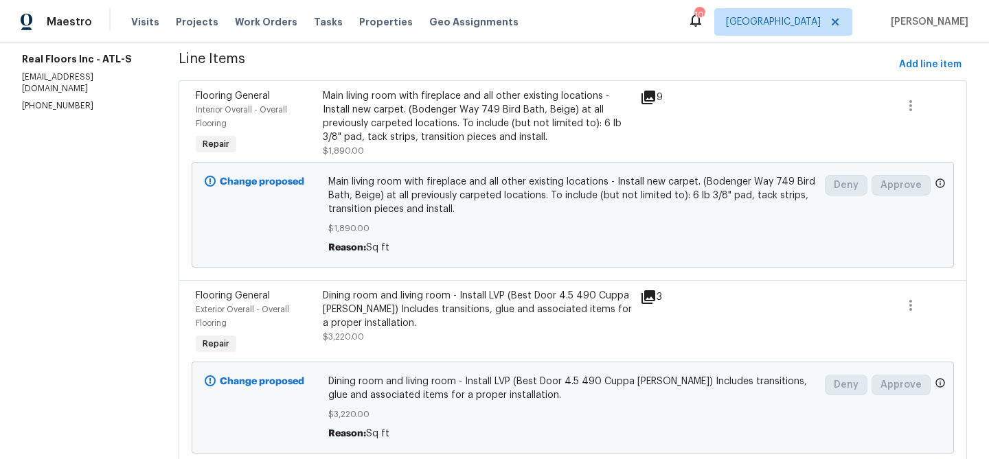
click at [438, 305] on div "Dining room and living room - Install LVP (Best Door 4.5 490 Cuppa [PERSON_NAME…" at bounding box center [478, 309] width 310 height 41
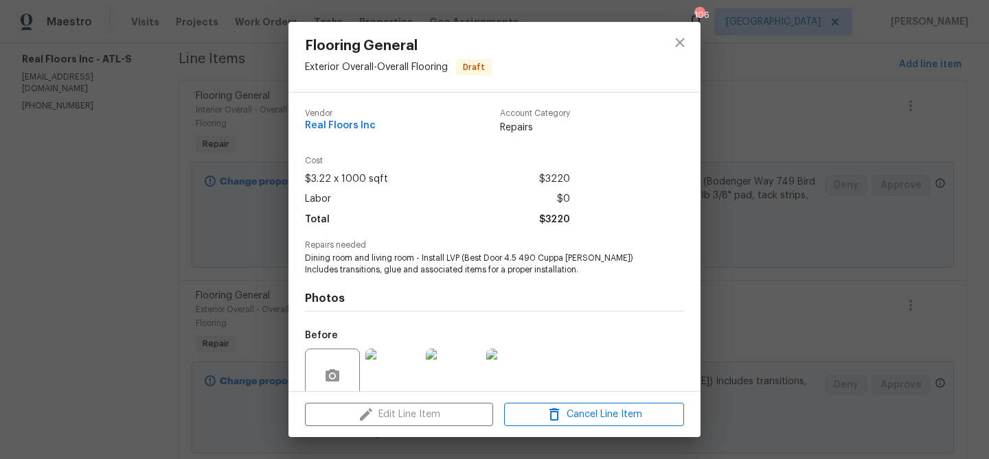
scroll to position [115, 0]
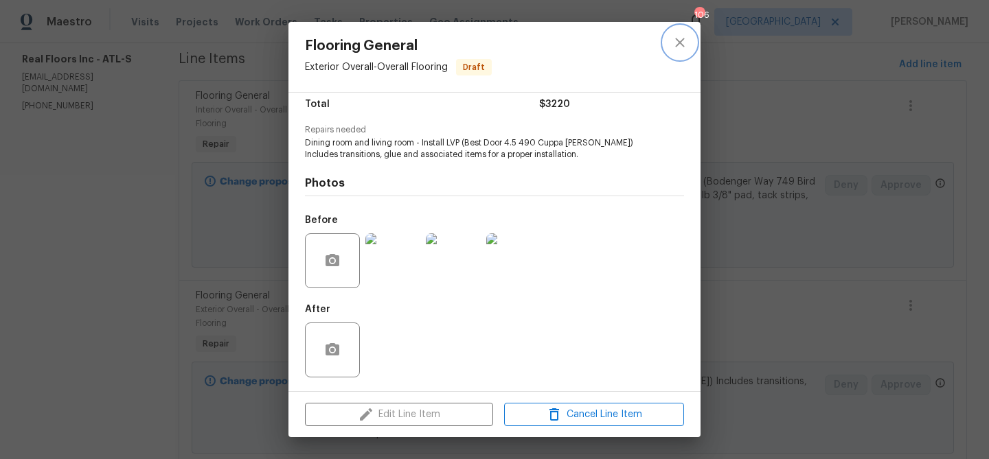
click at [687, 42] on icon "close" at bounding box center [680, 42] width 16 height 16
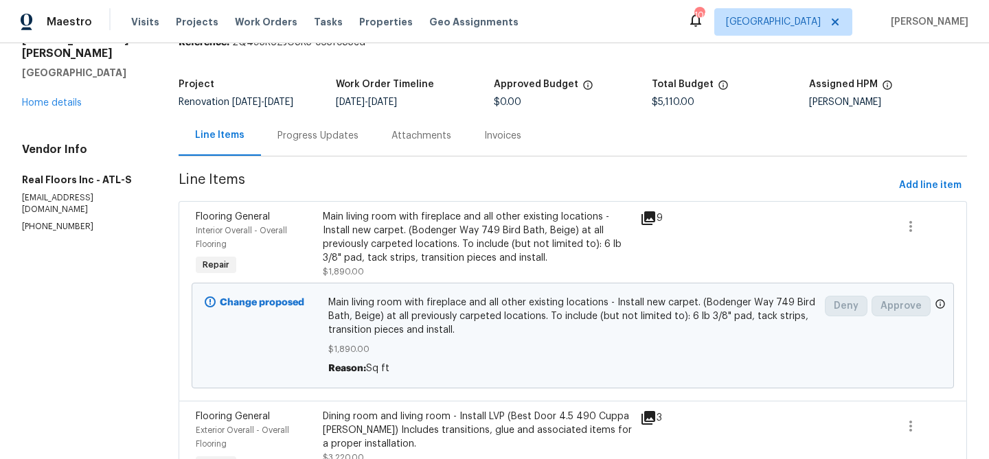
scroll to position [62, 0]
click at [427, 272] on div "Main living room with fireplace and all other existing locations - Install new …" at bounding box center [478, 245] width 310 height 69
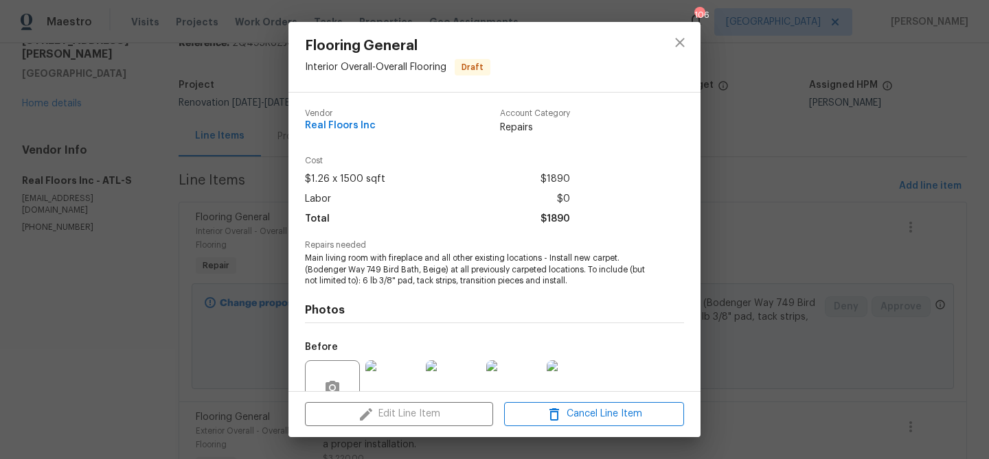
click at [752, 180] on div "Flooring General Interior Overall - Overall Flooring Draft Vendor Real Floors I…" at bounding box center [494, 229] width 989 height 459
